Goal: Information Seeking & Learning: Check status

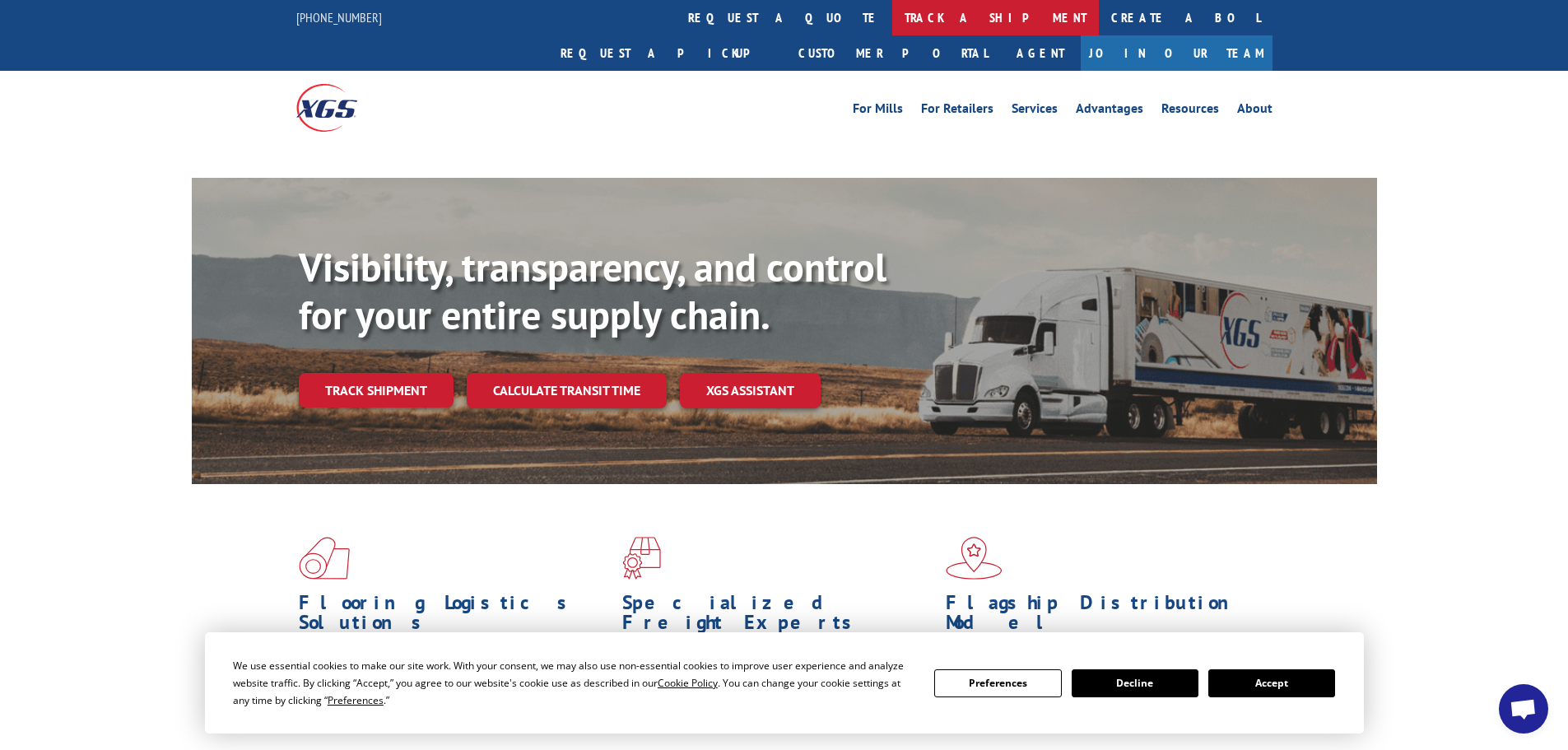
click at [892, 16] on link "track a shipment" at bounding box center [995, 18] width 207 height 36
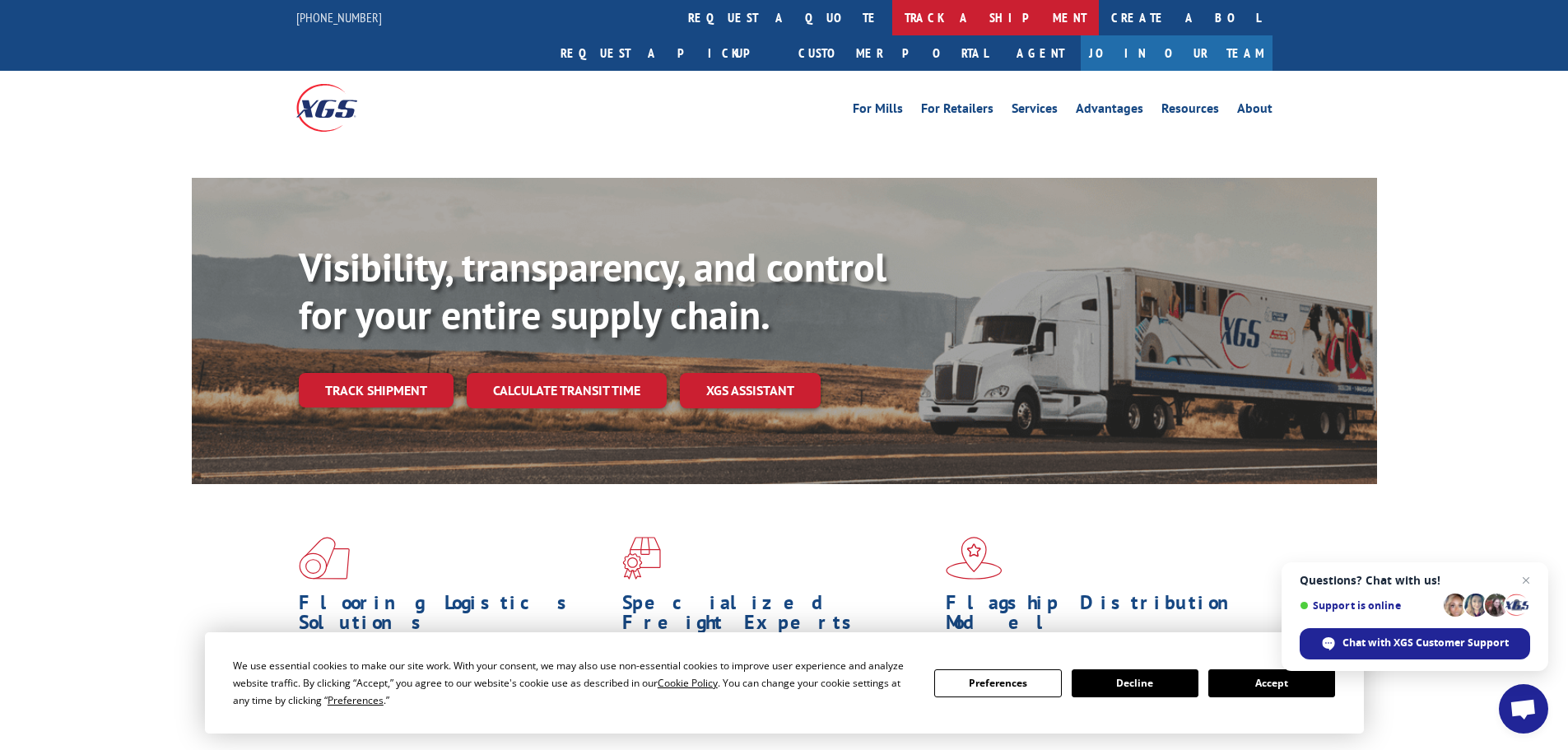
click at [892, 27] on link "track a shipment" at bounding box center [995, 18] width 207 height 36
click at [892, 14] on link "track a shipment" at bounding box center [995, 18] width 207 height 36
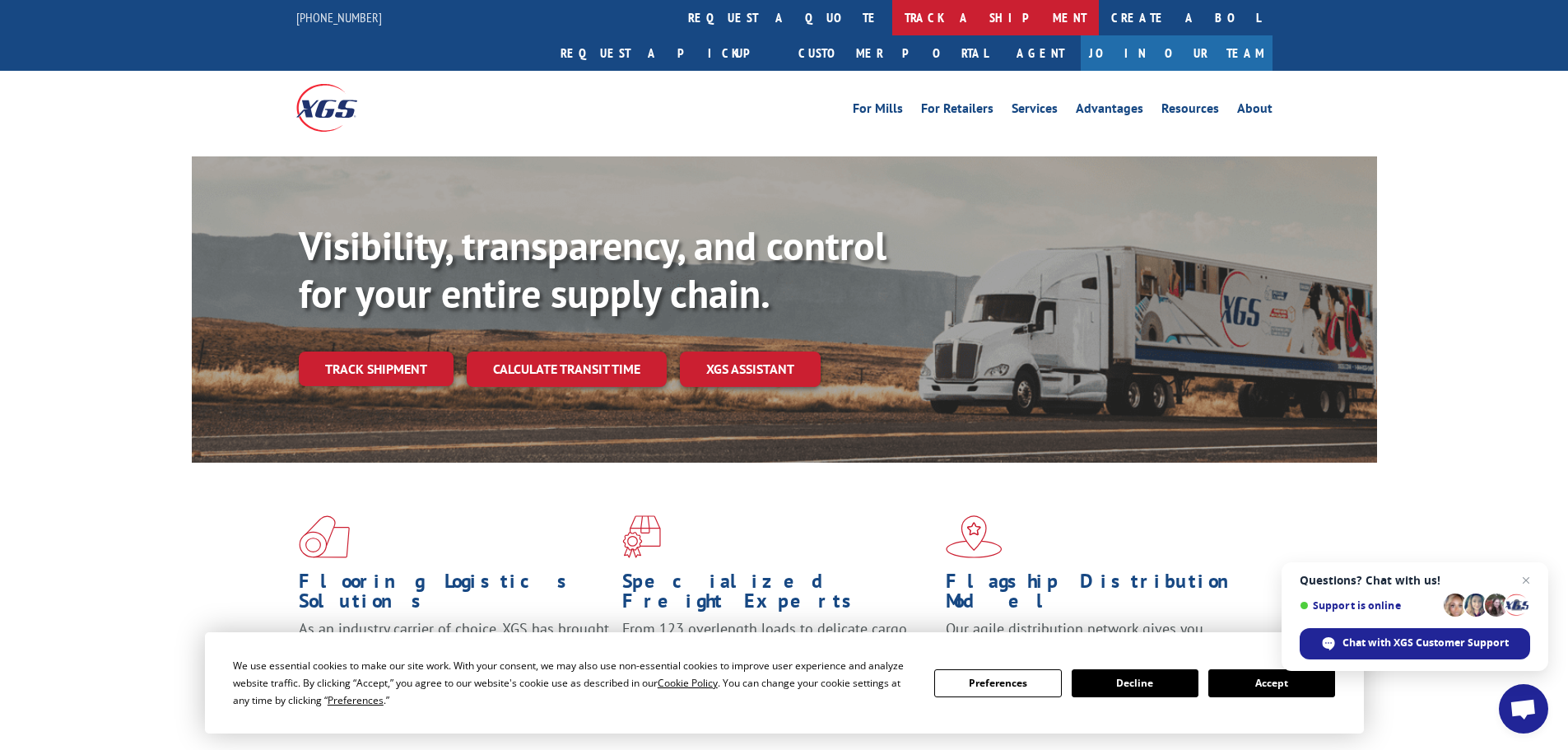
click at [892, 22] on link "track a shipment" at bounding box center [995, 18] width 207 height 36
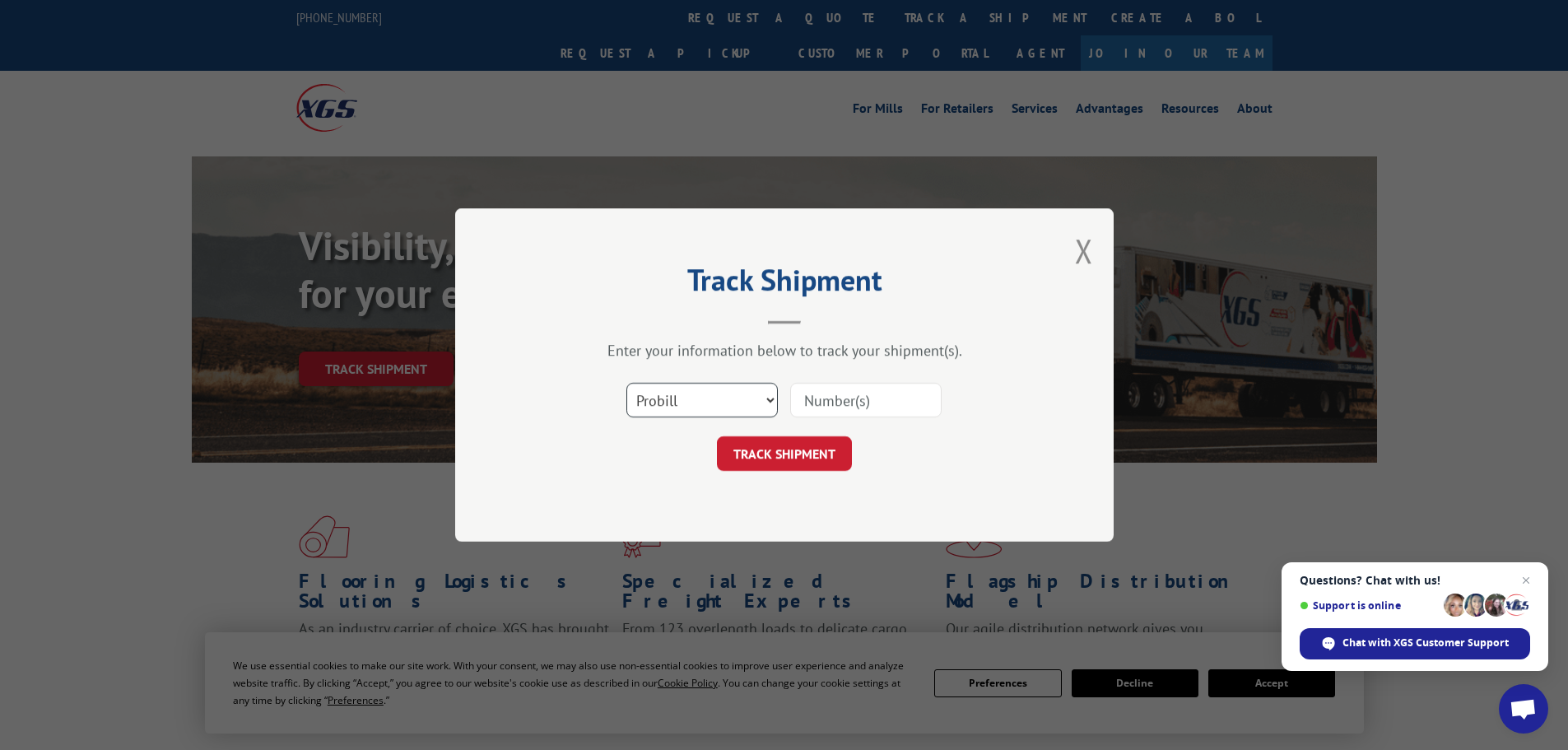
click at [717, 411] on select "Select category... Probill BOL PO" at bounding box center [701, 399] width 152 height 35
select select "bol"
click at [626, 383] on select "Select category... Probill BOL PO" at bounding box center [701, 399] width 152 height 35
click at [798, 403] on input at bounding box center [866, 399] width 152 height 35
paste input "6168574"
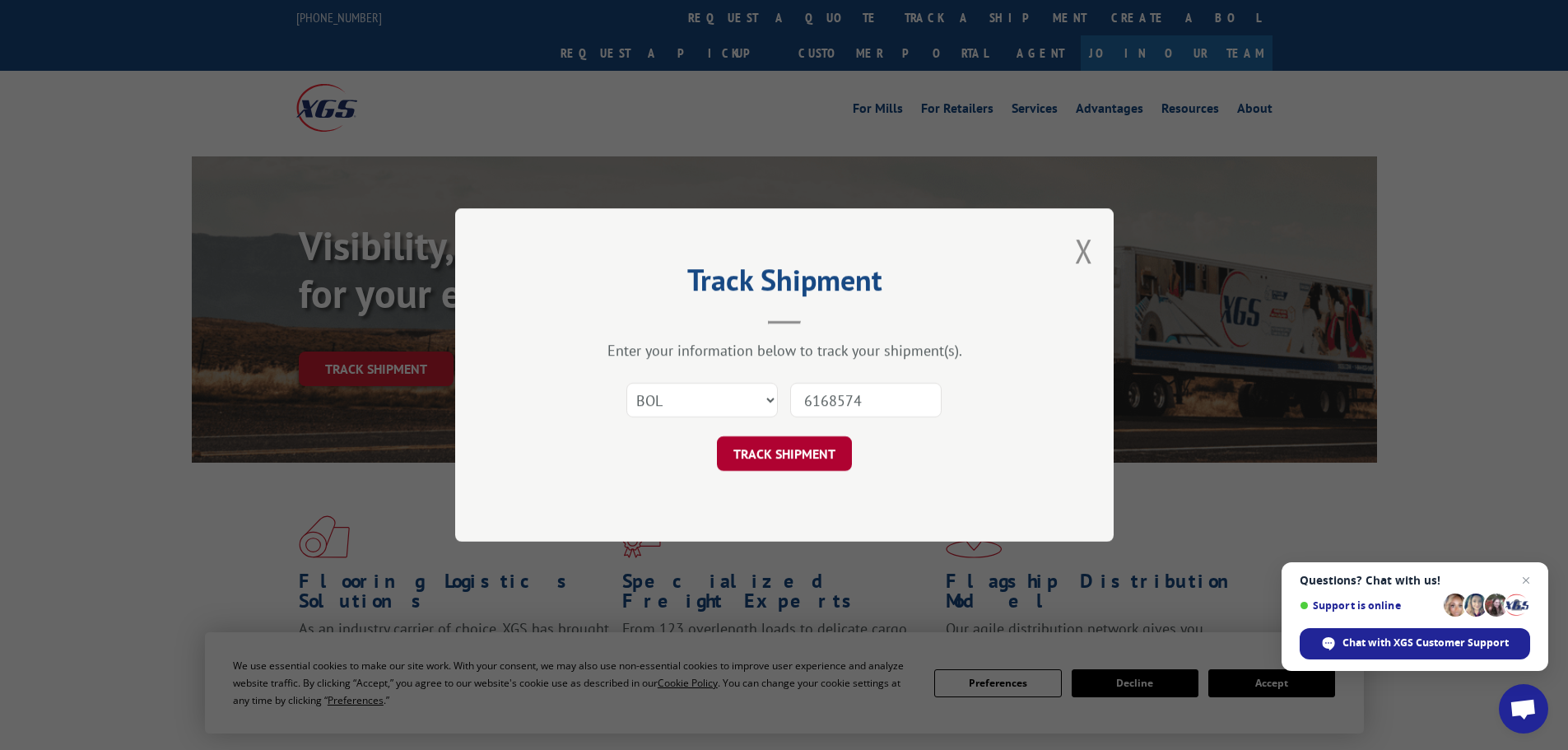
type input "6168574"
click at [796, 457] on button "TRACK SHIPMENT" at bounding box center [784, 453] width 135 height 35
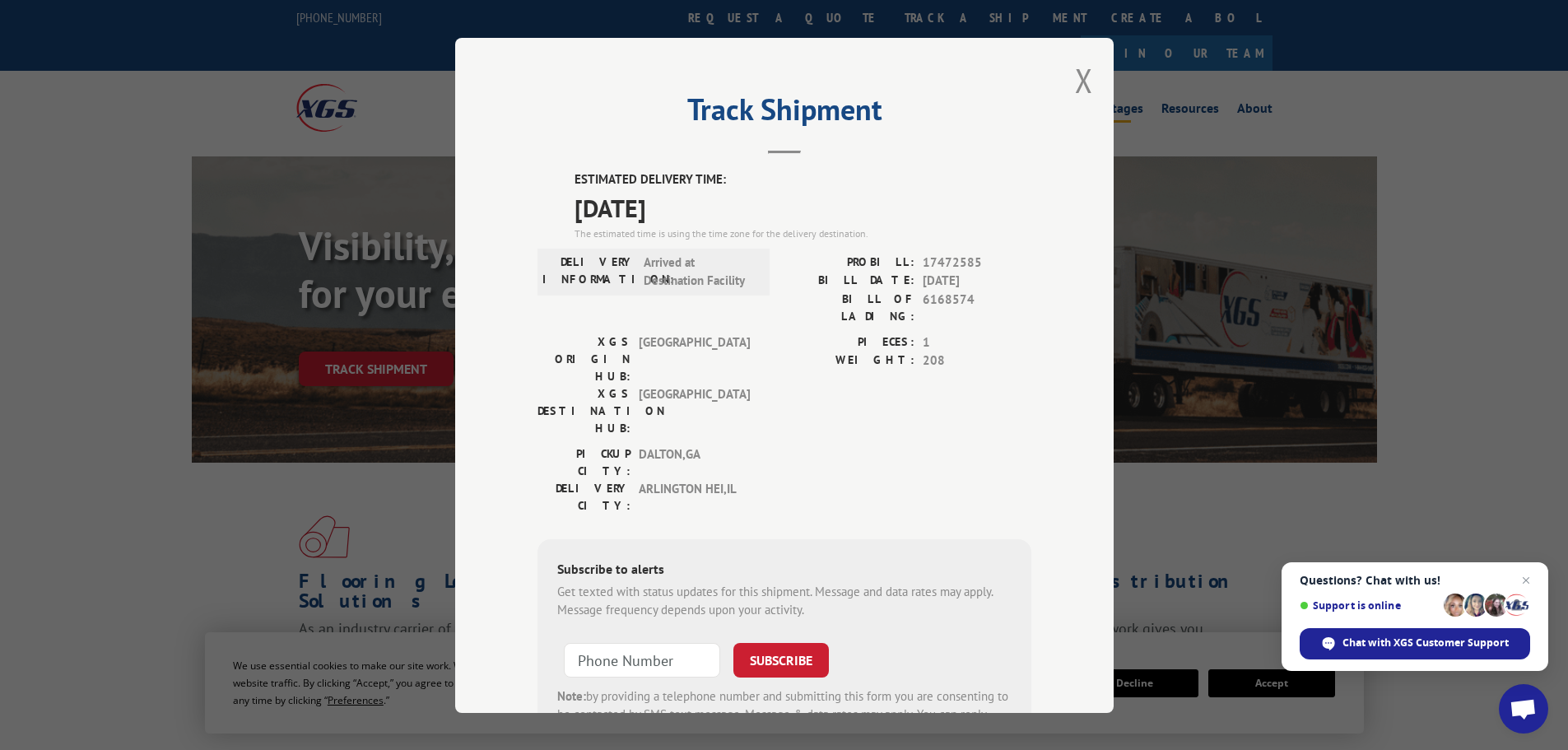
click at [1081, 70] on button "Close modal" at bounding box center [1084, 80] width 18 height 43
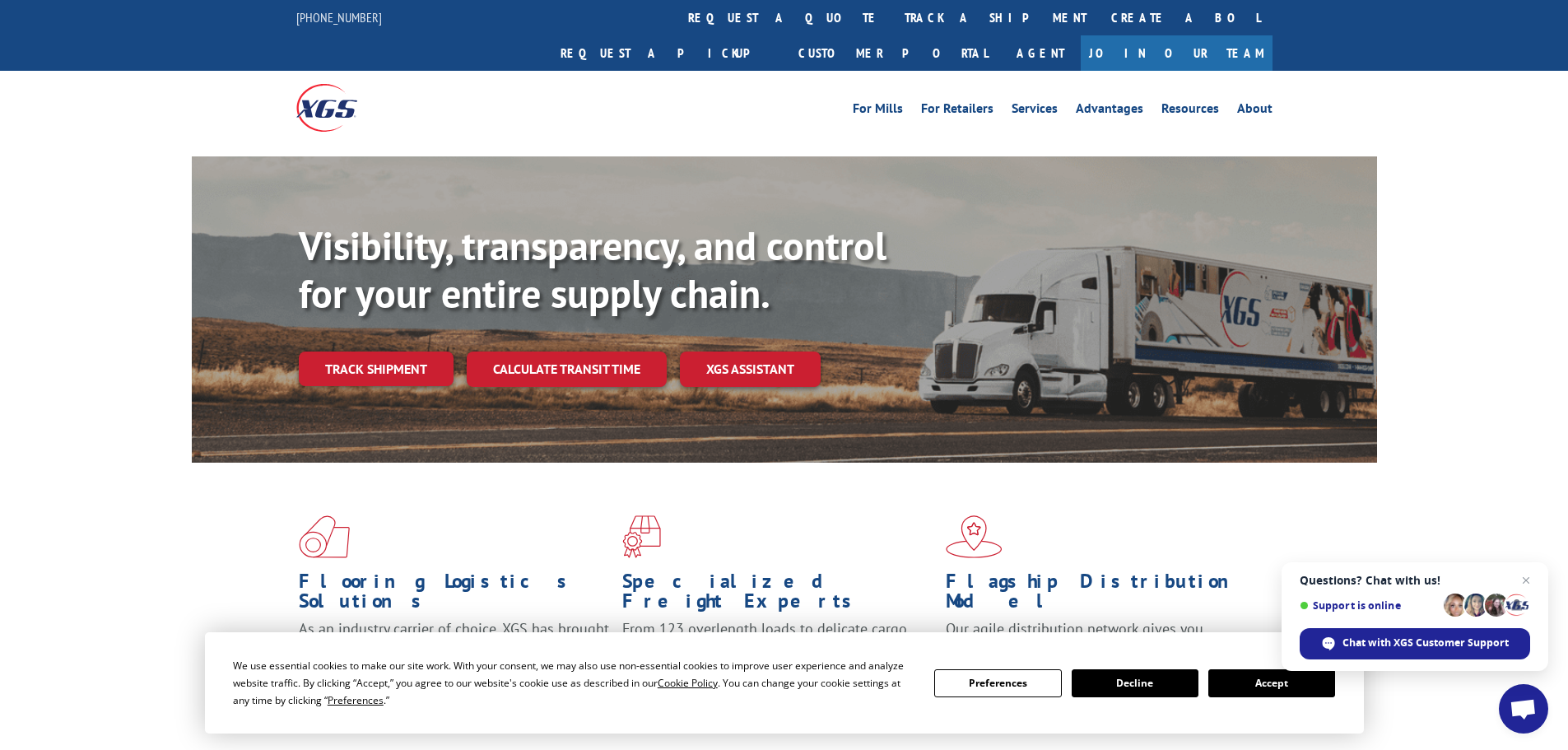
click at [892, 18] on link "track a shipment" at bounding box center [995, 18] width 207 height 36
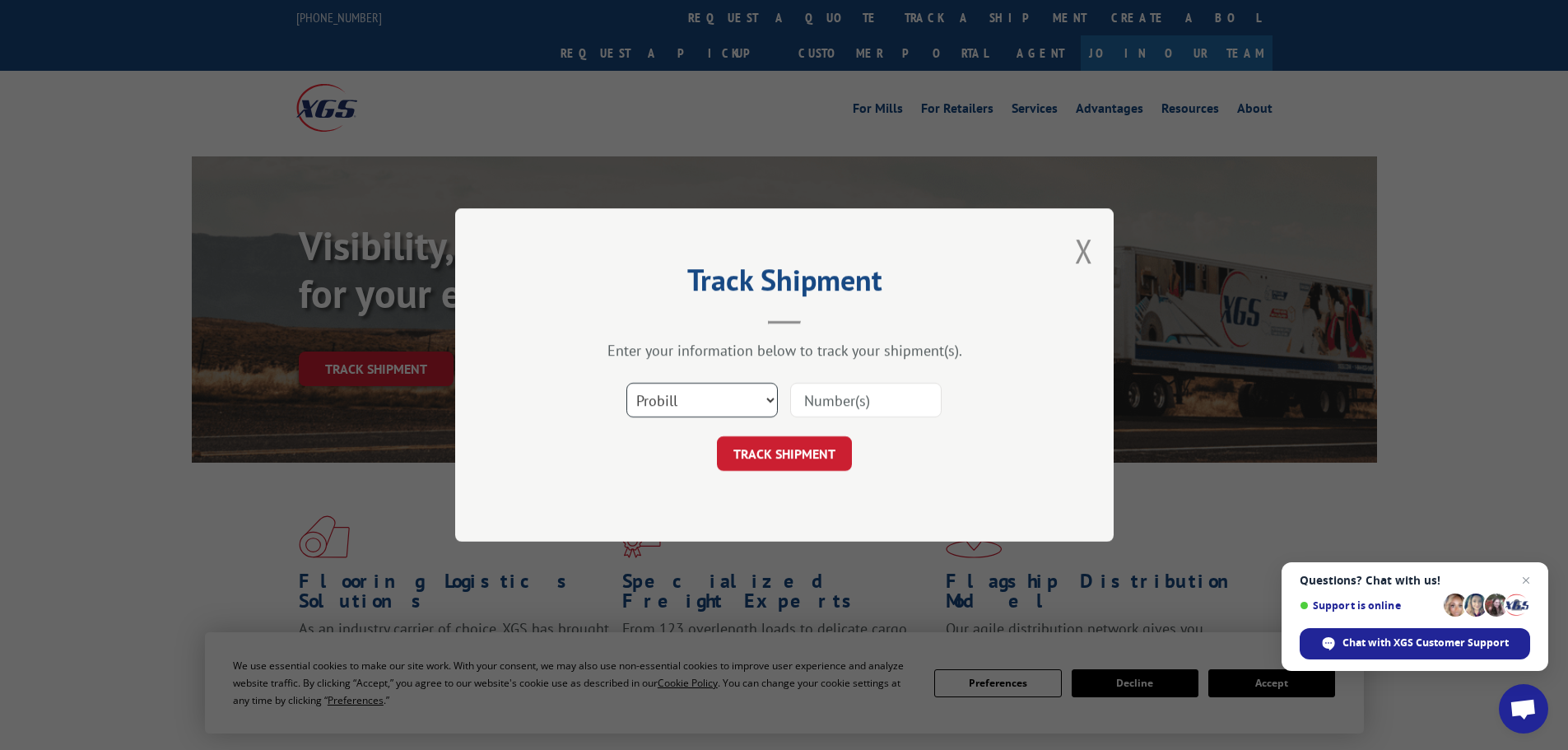
click at [696, 406] on select "Select category... Probill BOL PO" at bounding box center [701, 399] width 152 height 35
select select "bol"
click at [626, 383] on select "Select category... Probill BOL PO" at bounding box center [701, 399] width 152 height 35
click at [802, 400] on input at bounding box center [866, 399] width 152 height 35
paste input "7001302"
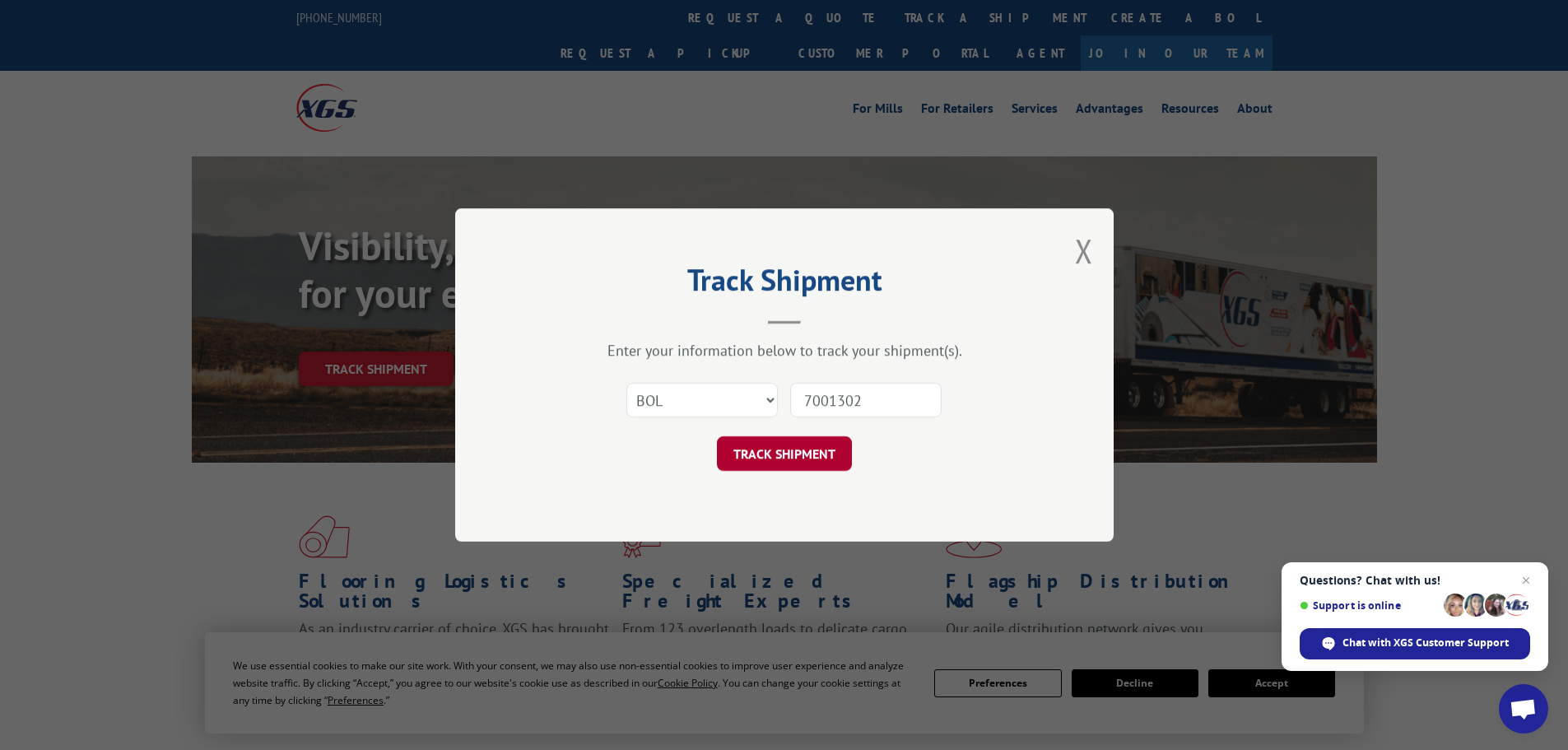
type input "7001302"
click at [809, 457] on button "TRACK SHIPMENT" at bounding box center [784, 453] width 135 height 35
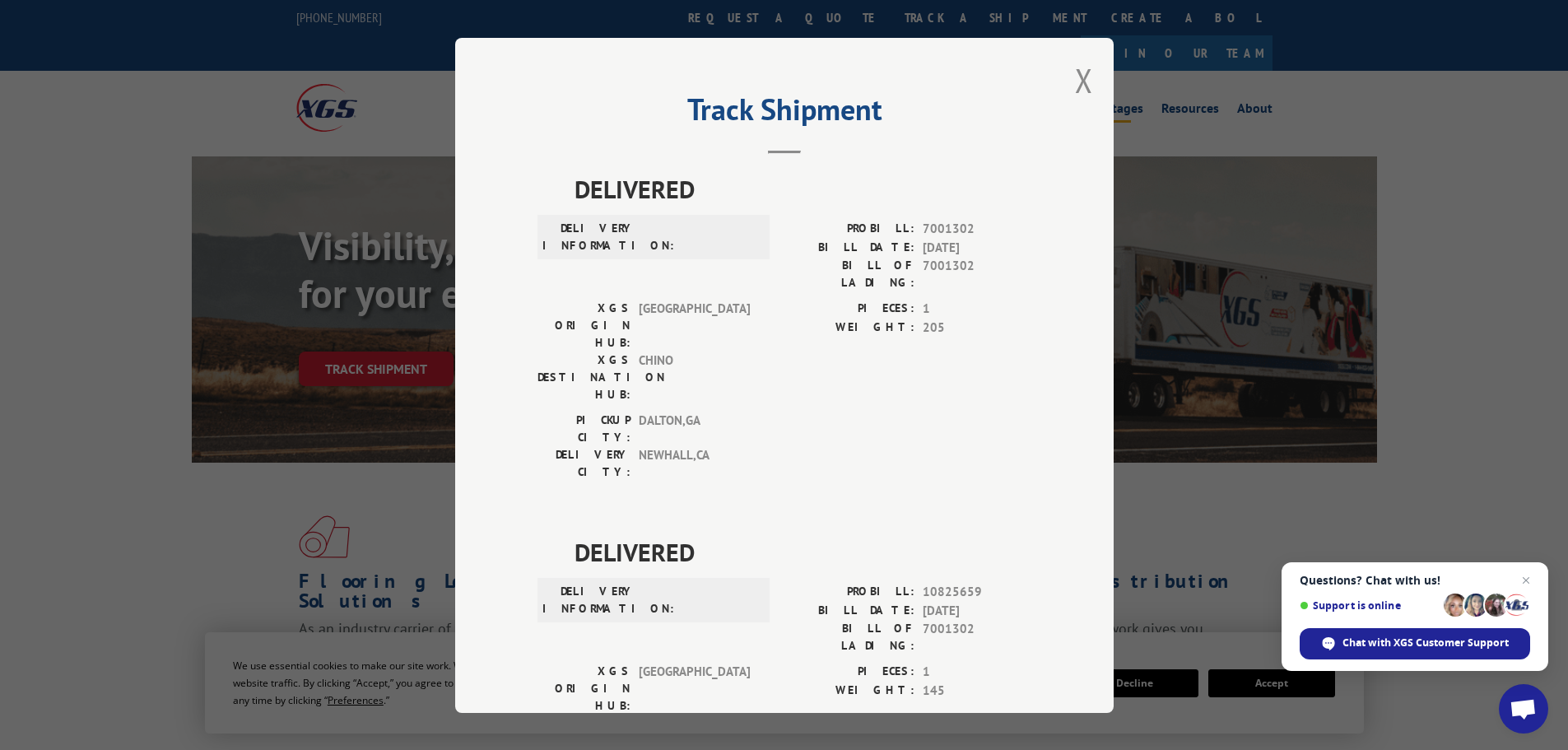
click at [1081, 83] on button "Close modal" at bounding box center [1084, 80] width 18 height 43
